Goal: Transaction & Acquisition: Purchase product/service

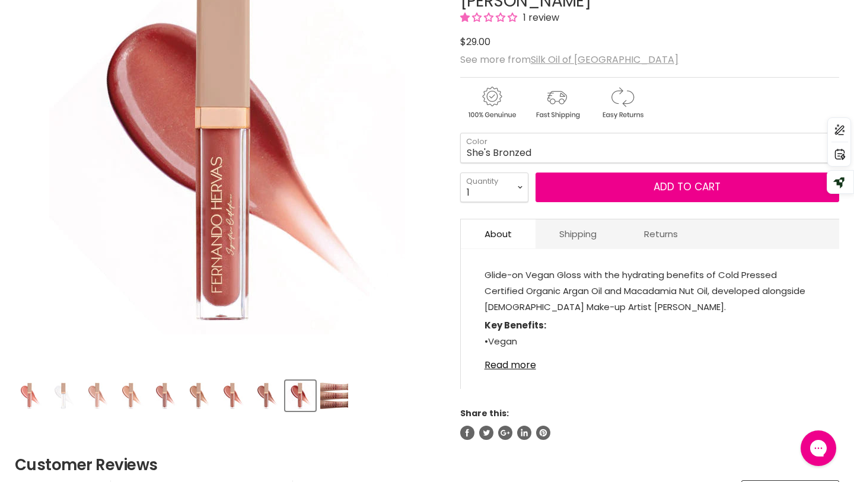
click at [332, 404] on img "Product thumbnails" at bounding box center [334, 396] width 28 height 28
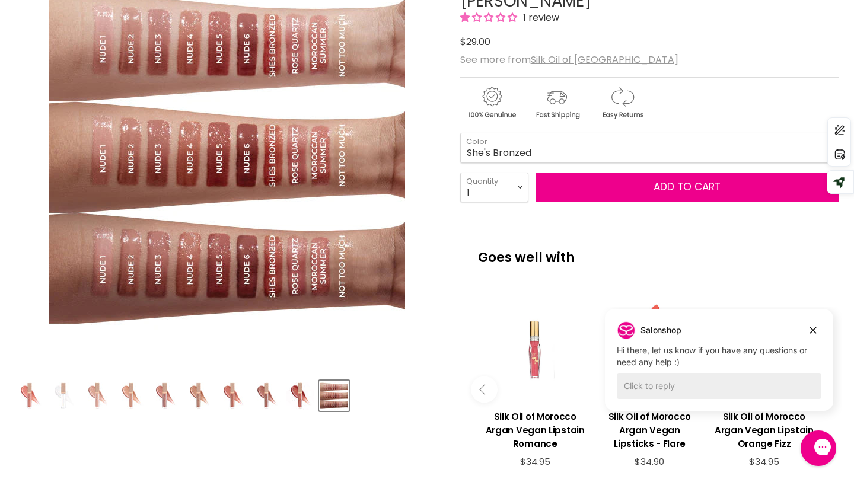
click at [67, 385] on img "Product thumbnails" at bounding box center [64, 396] width 28 height 28
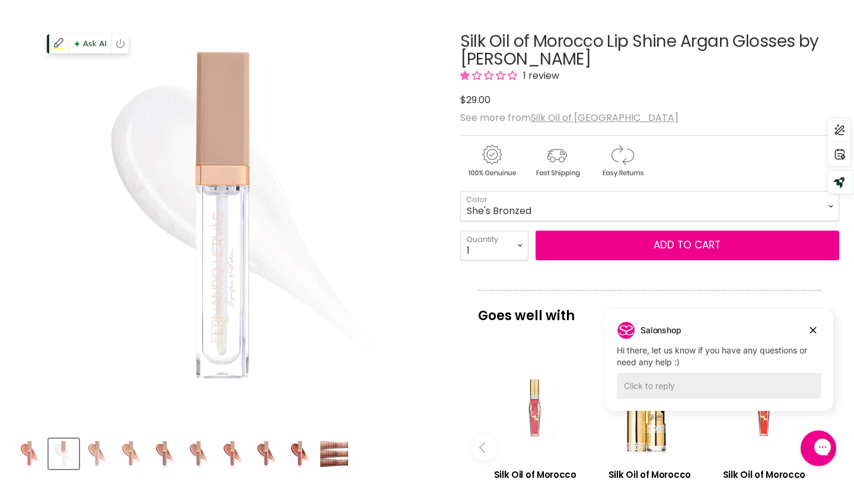
scroll to position [82, 0]
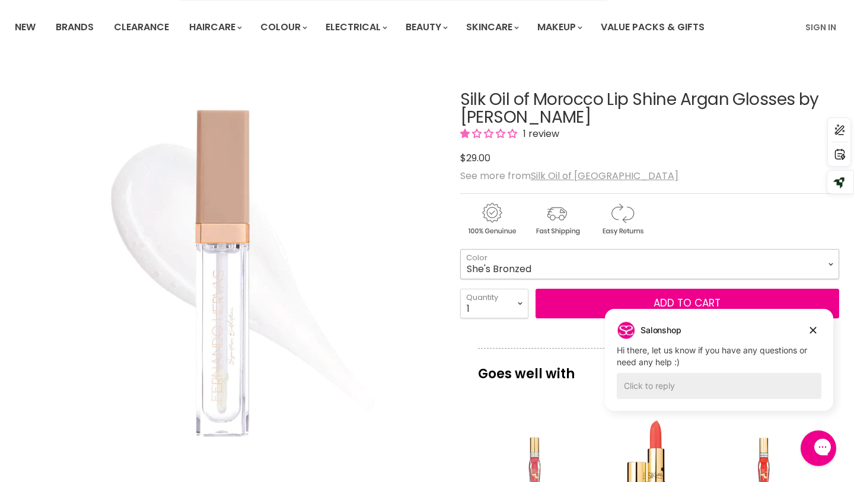
click at [499, 263] on select "She's Bronzed Not Too Much Moroccan Summer Nude #1 - Light Beige Nude Nude #2 -…" at bounding box center [649, 264] width 379 height 30
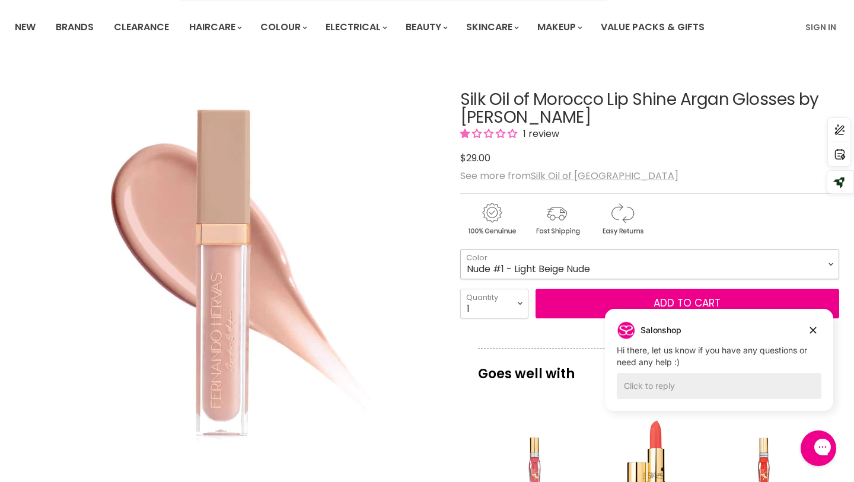
click at [551, 271] on select "She's Bronzed Not Too Much Moroccan Summer Nude #1 - Light Beige Nude Nude #2 -…" at bounding box center [649, 264] width 379 height 30
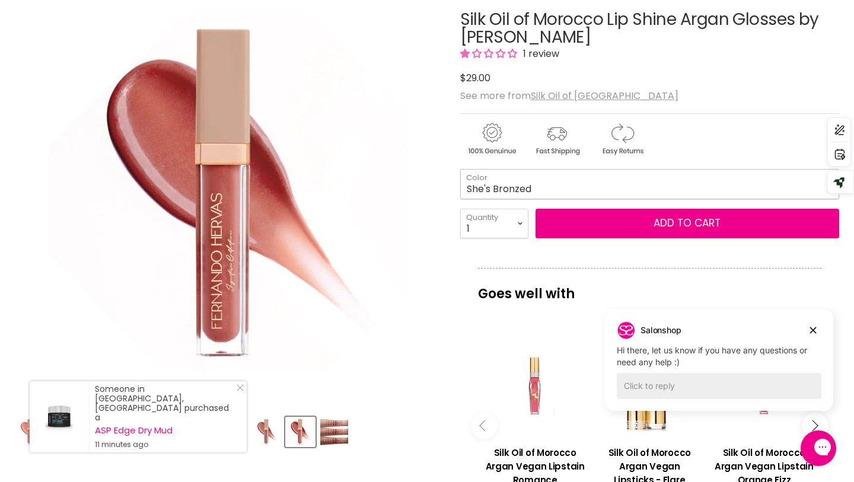
scroll to position [164, 0]
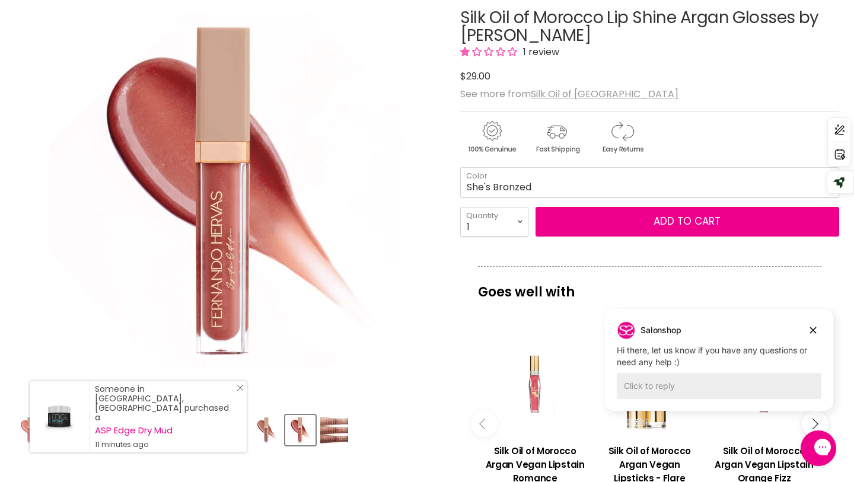
click at [242, 392] on icon "Close Icon" at bounding box center [240, 387] width 7 height 7
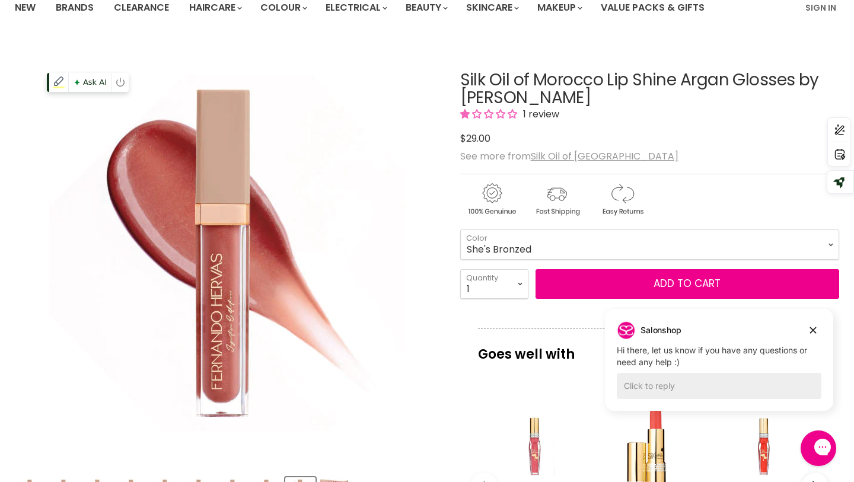
scroll to position [104, 0]
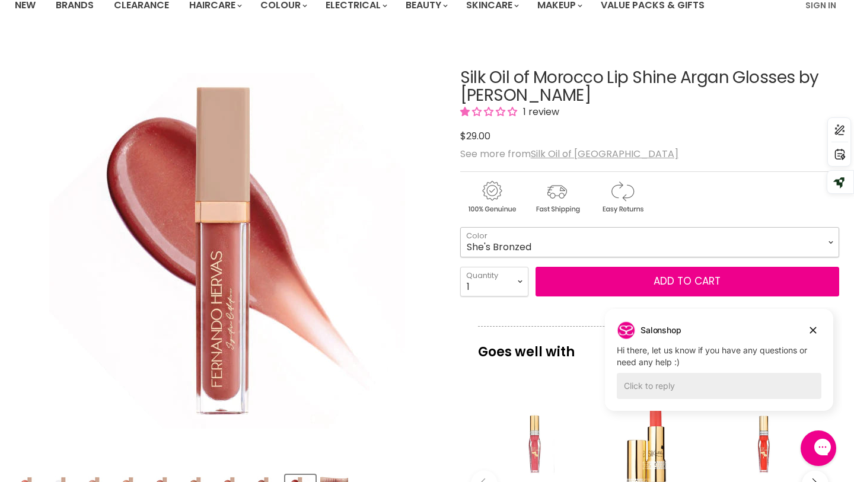
click at [494, 240] on select "She's Bronzed Not Too Much Moroccan Summer Nude #1 - Light Beige Nude Nude #2 -…" at bounding box center [649, 242] width 379 height 30
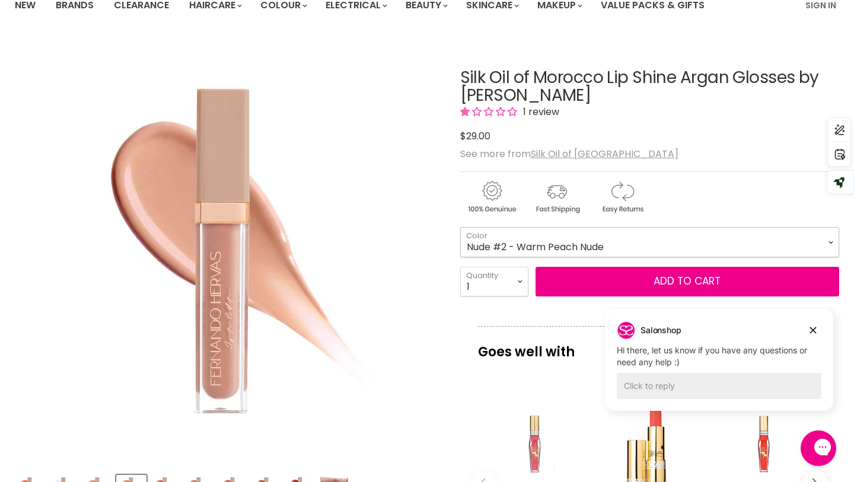
click at [580, 248] on select "She's Bronzed Not Too Much Moroccan Summer Nude #1 - Light Beige Nude Nude #2 -…" at bounding box center [649, 242] width 379 height 30
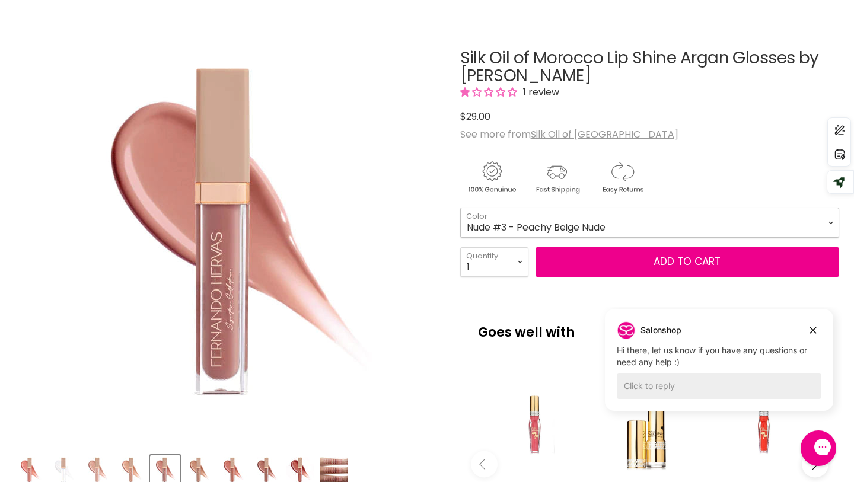
scroll to position [112, 0]
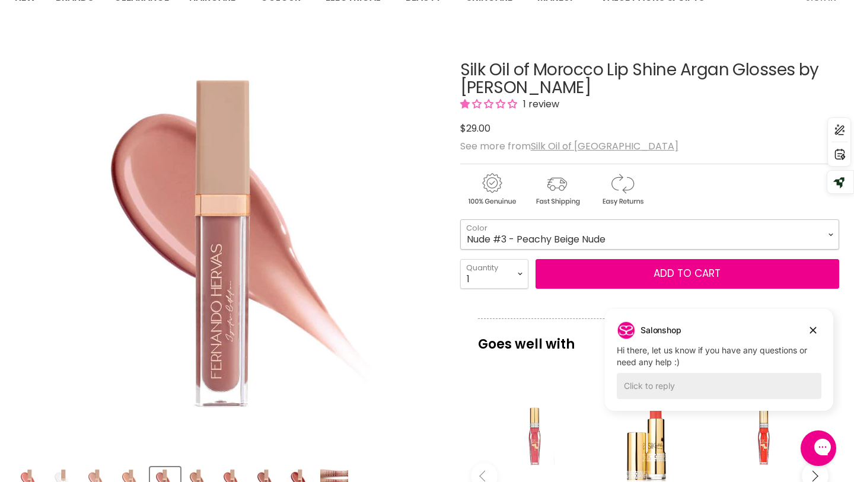
click at [543, 229] on select "She's Bronzed Not Too Much Moroccan Summer Nude #1 - Light Beige Nude Nude #2 -…" at bounding box center [649, 235] width 379 height 30
select select "Nude #4 - Mid Tone Nude"
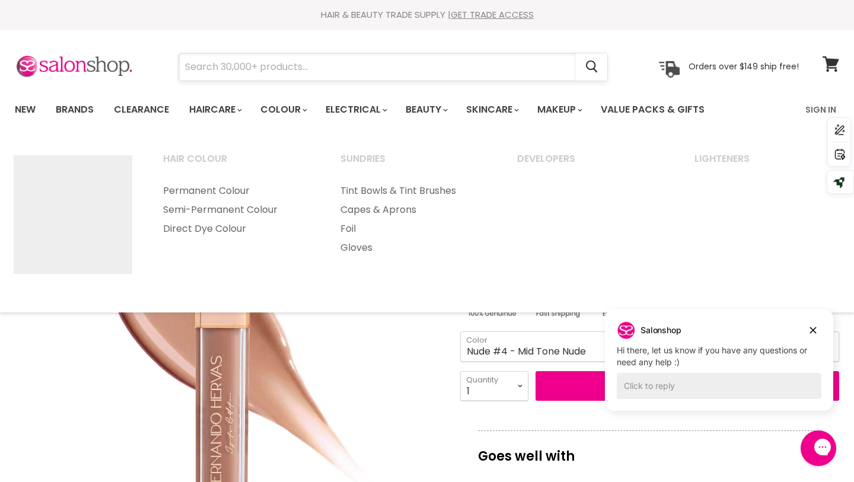
click at [281, 72] on input "Search" at bounding box center [377, 66] width 397 height 27
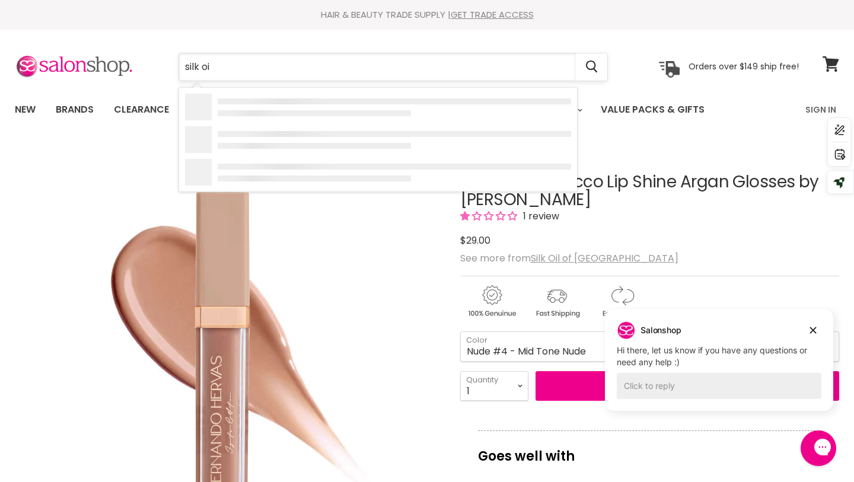
type input "silk oil"
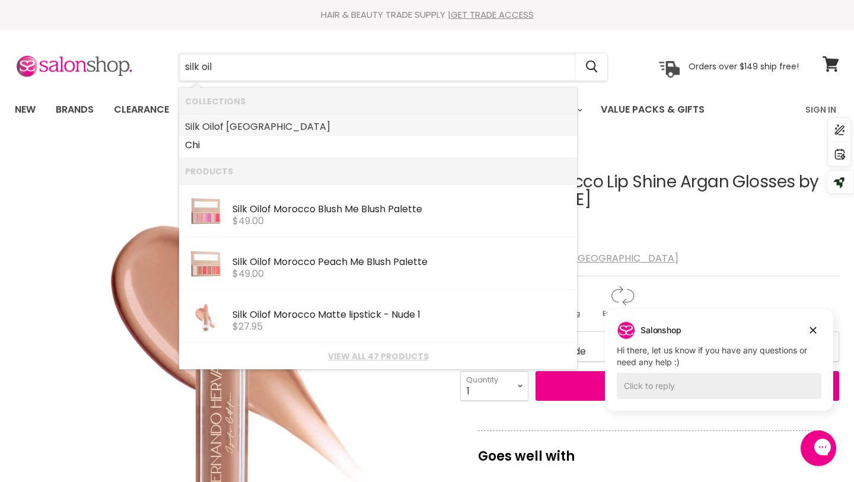
drag, startPoint x: 310, startPoint y: 139, endPoint x: 310, endPoint y: 128, distance: 10.7
click at [310, 88] on ul "Collections Silk Oil of [GEOGRAPHIC_DATA] Chi" at bounding box center [378, 88] width 398 height 0
click at [310, 128] on link "Silk Oil of [GEOGRAPHIC_DATA]" at bounding box center [378, 126] width 386 height 19
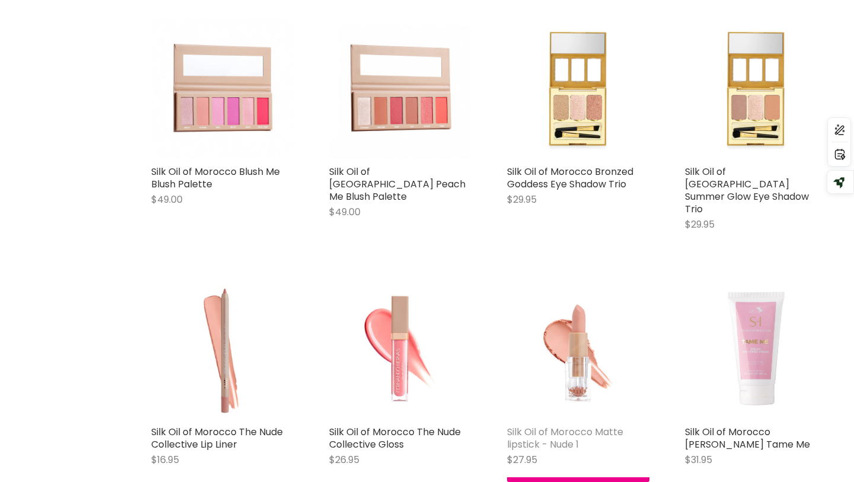
scroll to position [666, 0]
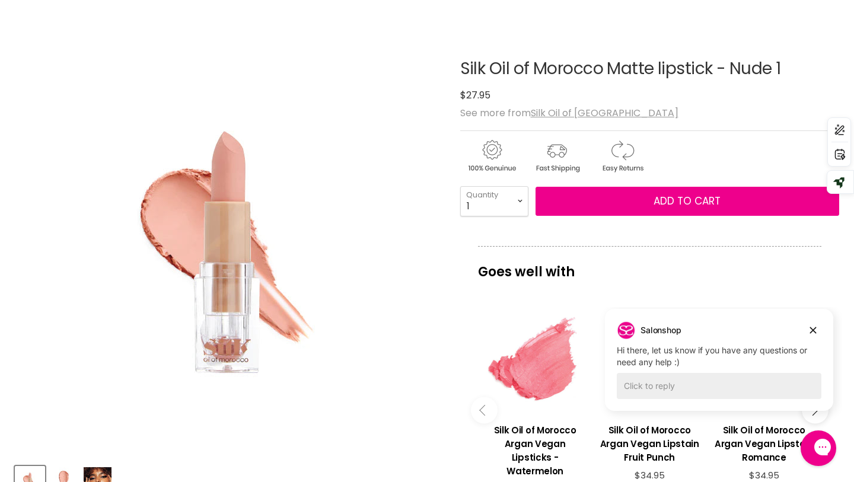
scroll to position [114, 0]
